Goal: Find specific page/section: Find specific page/section

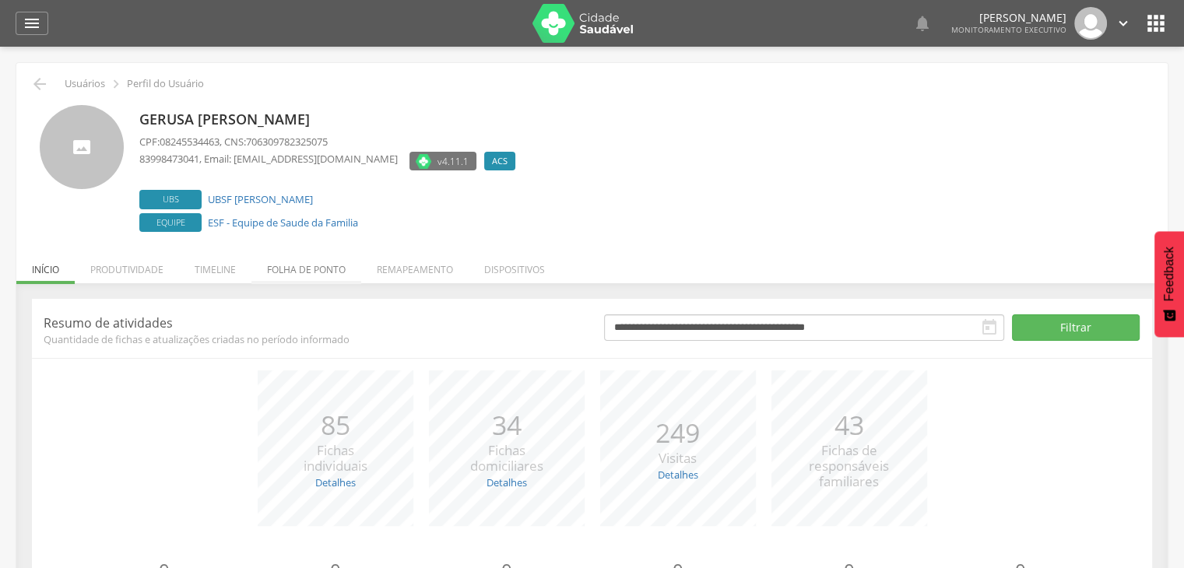
click at [311, 256] on li "Folha de ponto" at bounding box center [306, 266] width 110 height 37
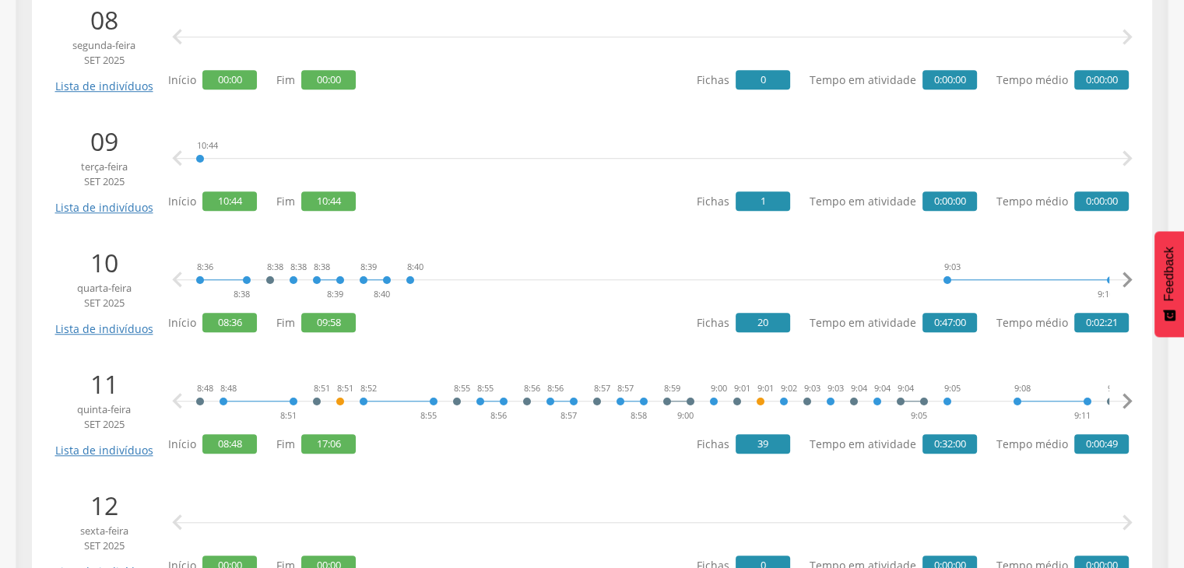
scroll to position [1245, 0]
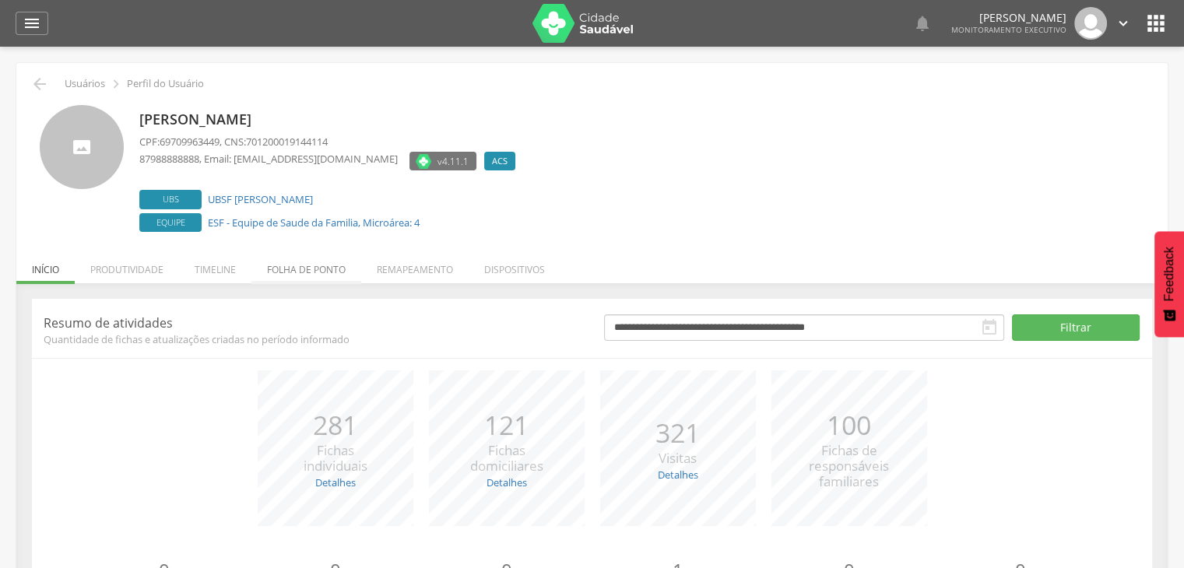
click at [327, 271] on li "Folha de ponto" at bounding box center [306, 266] width 110 height 37
click at [321, 269] on li "Folha de ponto" at bounding box center [306, 266] width 110 height 37
click at [336, 264] on li "Folha de ponto" at bounding box center [306, 266] width 110 height 37
click at [304, 266] on li "Folha de ponto" at bounding box center [306, 266] width 110 height 37
click at [291, 259] on li "Folha de ponto" at bounding box center [306, 266] width 110 height 37
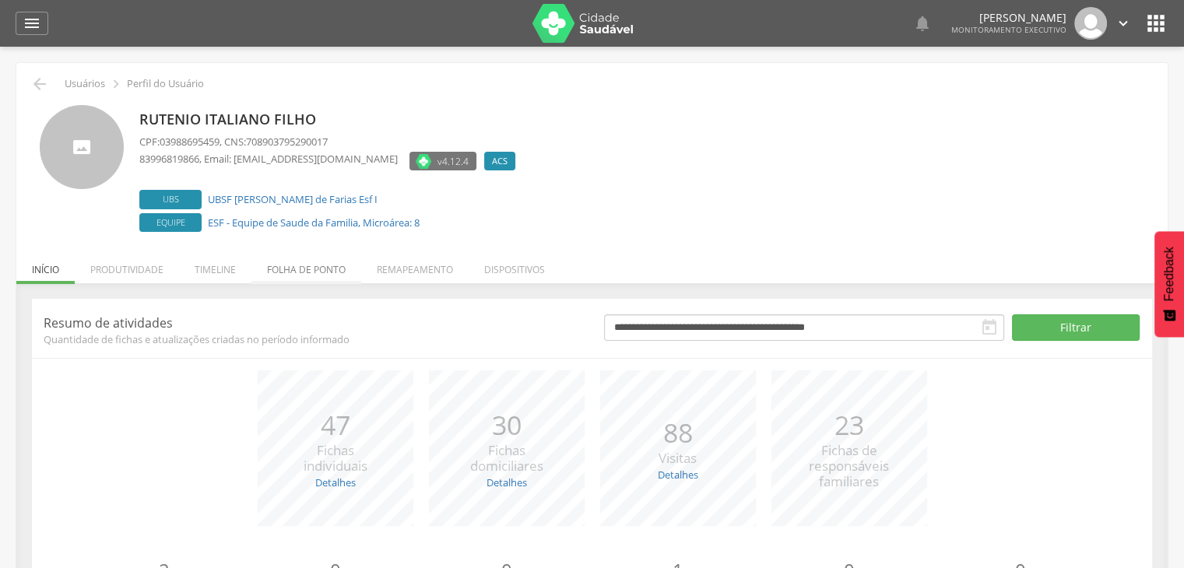
click at [327, 272] on li "Folha de ponto" at bounding box center [306, 266] width 110 height 37
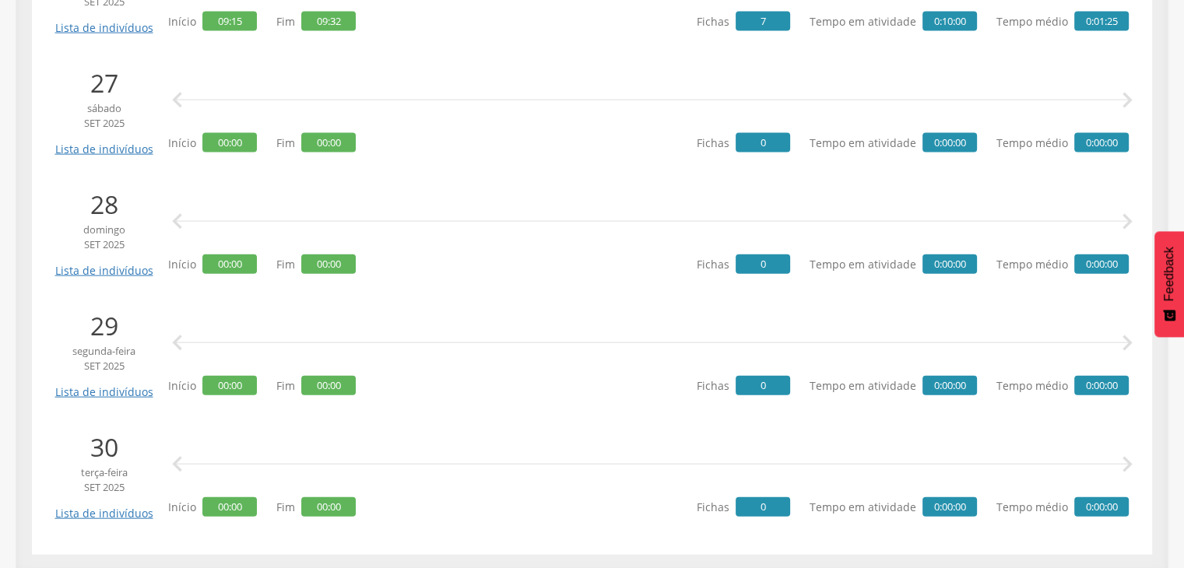
scroll to position [3490, 0]
